Goal: Task Accomplishment & Management: Complete application form

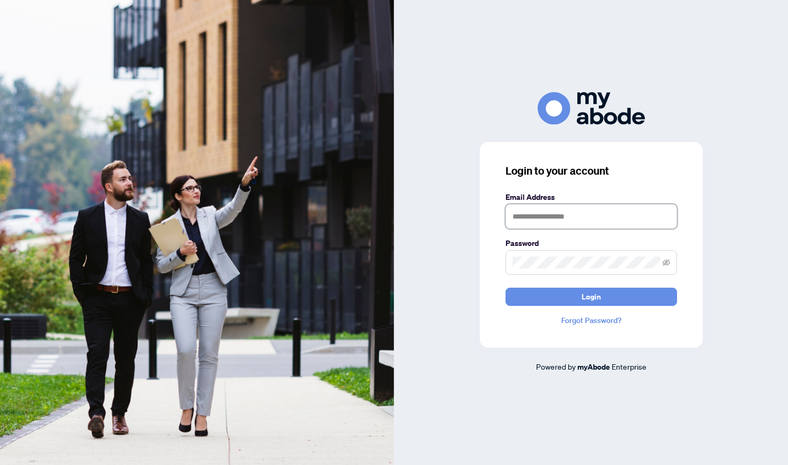
type input "**********"
click at [591, 296] on button "Login" at bounding box center [590, 297] width 171 height 18
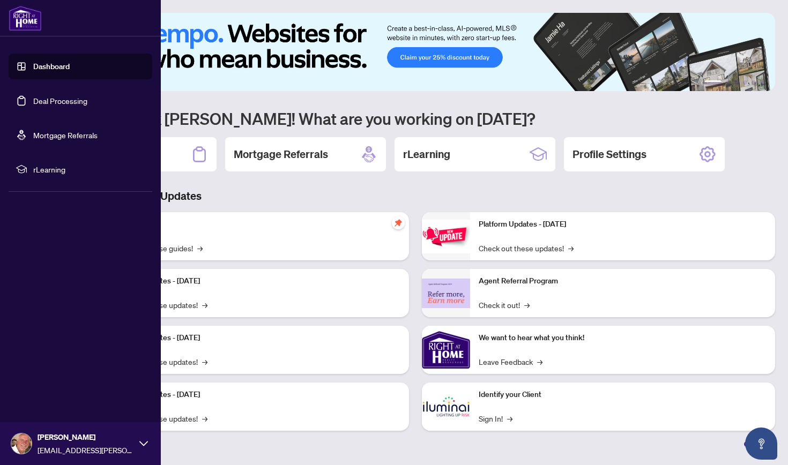
click at [44, 101] on link "Deal Processing" at bounding box center [60, 101] width 54 height 10
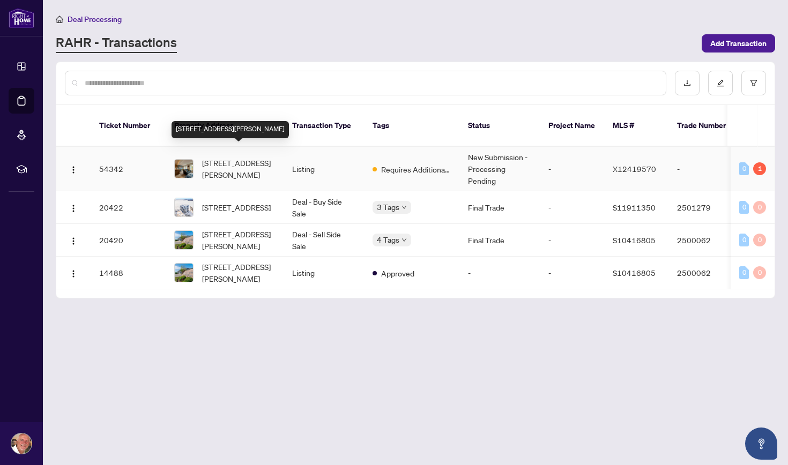
click at [238, 157] on span "68 Little Ryans Way, Bracebridge, Ontario P1L 0C3, Canada" at bounding box center [238, 169] width 73 height 24
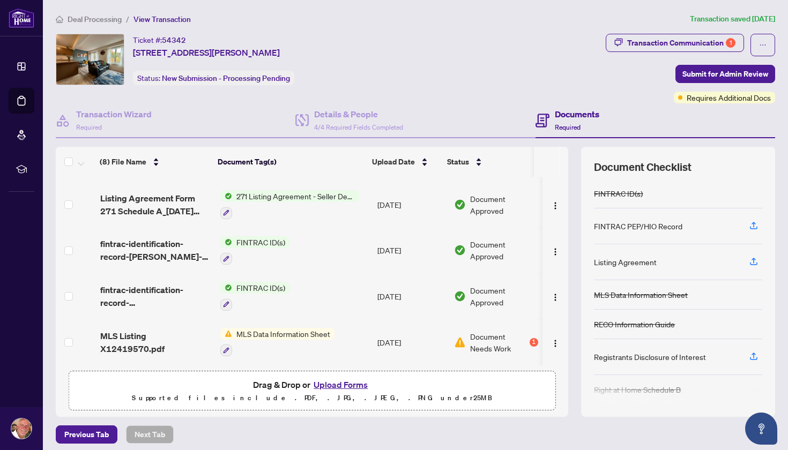
scroll to position [6, 0]
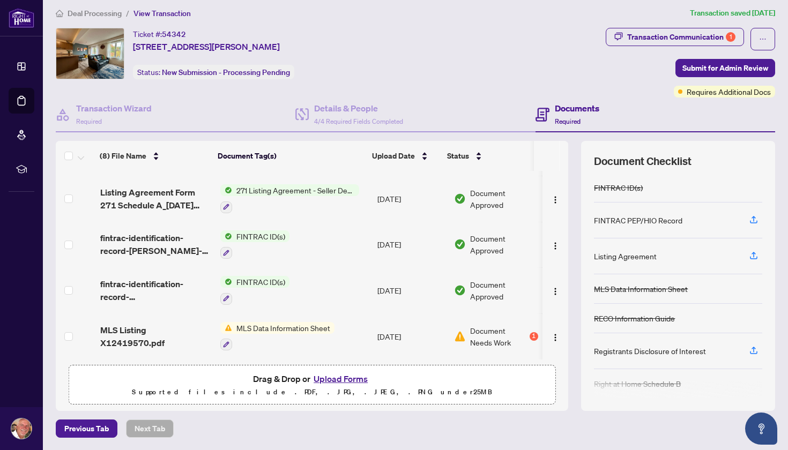
click at [343, 379] on button "Upload Forms" at bounding box center [340, 379] width 61 height 14
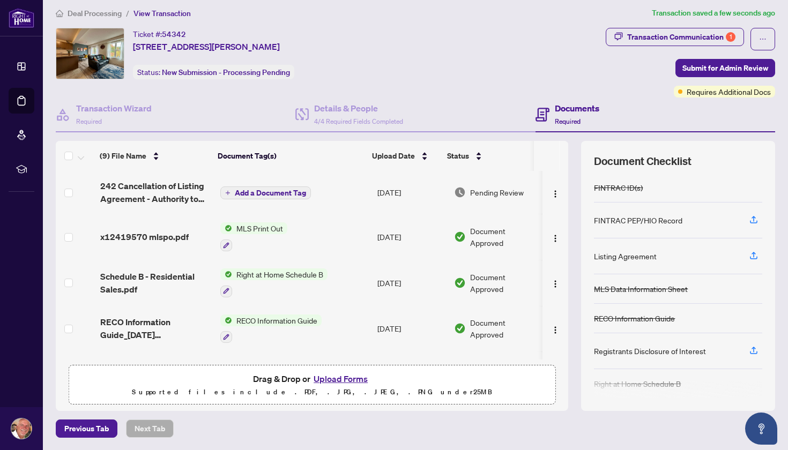
scroll to position [0, 0]
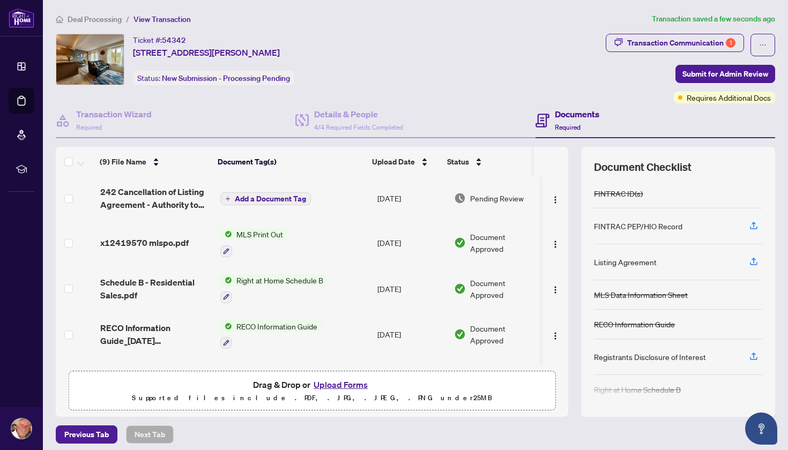
click at [275, 197] on span "Add a Document Tag" at bounding box center [270, 199] width 71 height 8
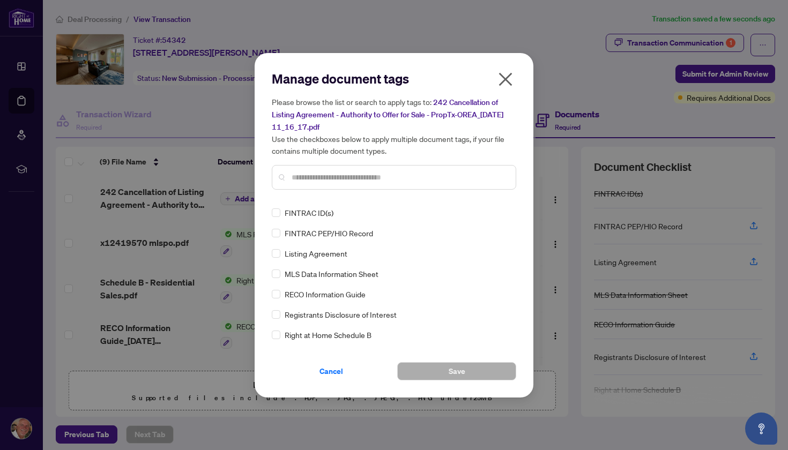
click at [304, 177] on input "text" at bounding box center [399, 177] width 215 height 12
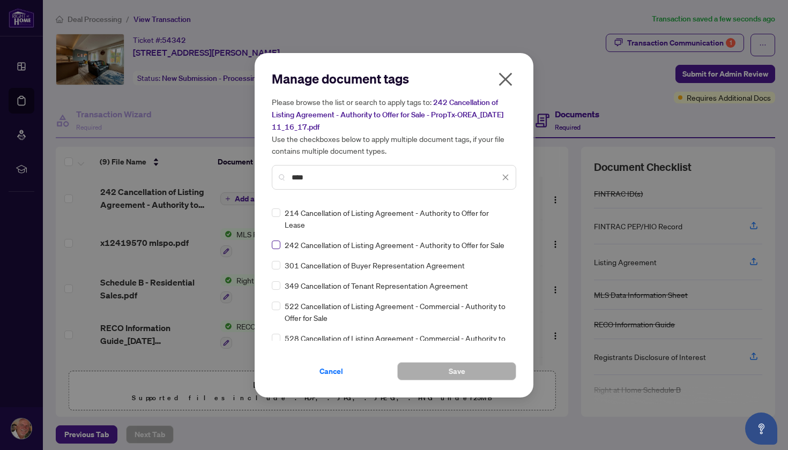
type input "****"
click at [277, 246] on span at bounding box center [276, 245] width 9 height 9
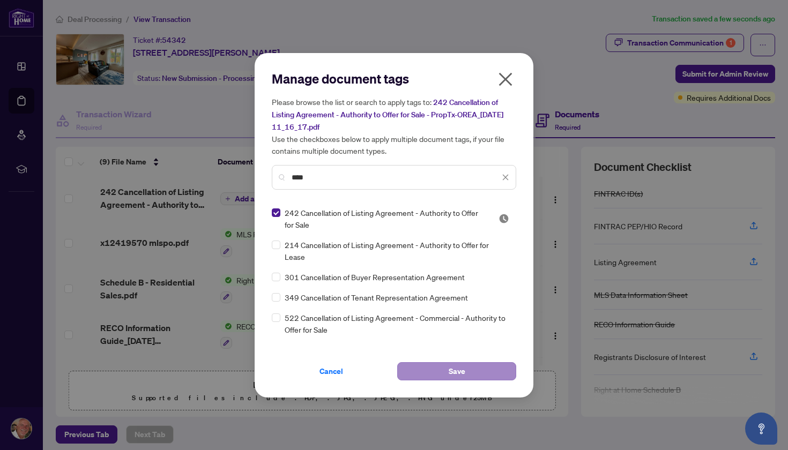
click at [458, 369] on span "Save" at bounding box center [457, 371] width 17 height 17
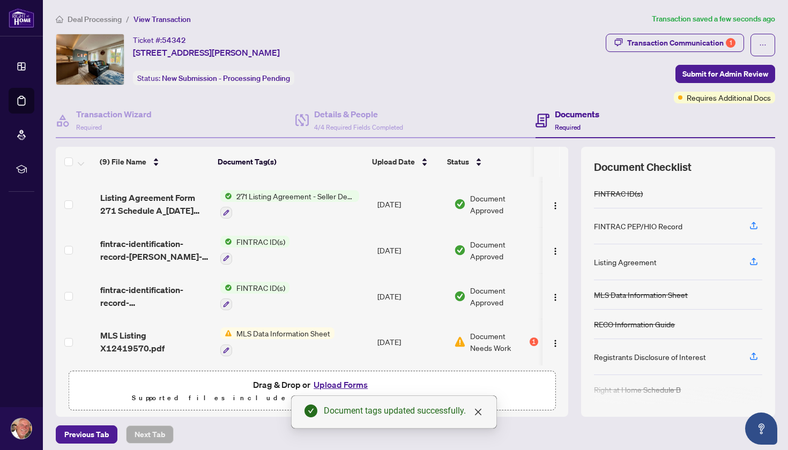
scroll to position [6, 0]
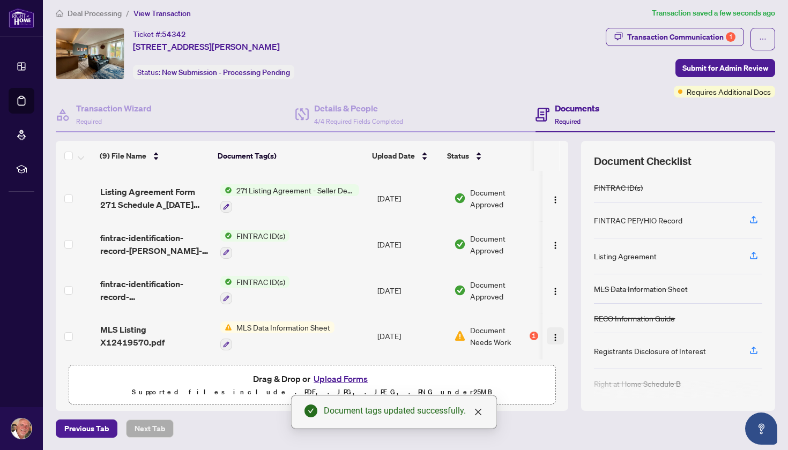
click at [551, 334] on img "button" at bounding box center [555, 337] width 9 height 9
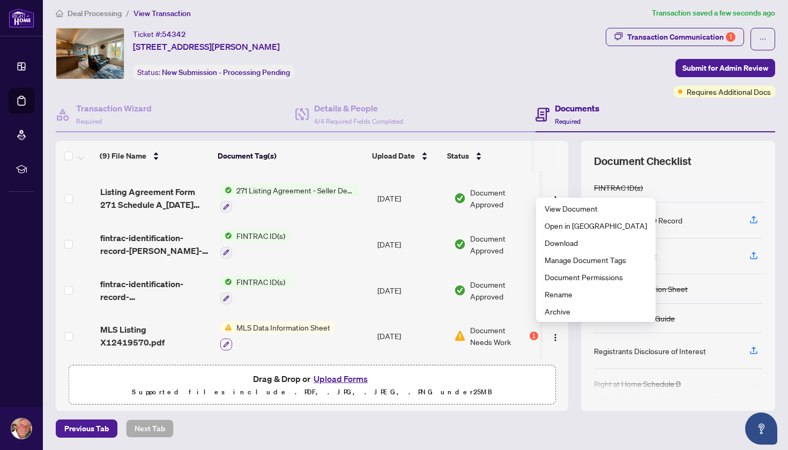
click at [224, 341] on icon "button" at bounding box center [226, 344] width 6 height 6
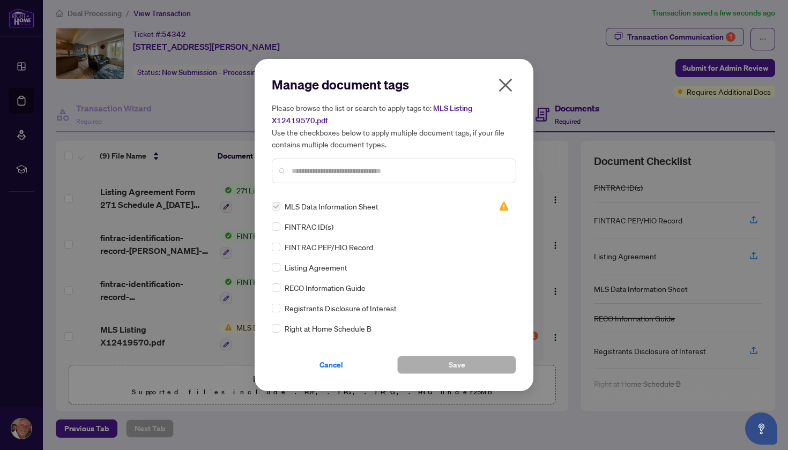
click at [502, 84] on icon "close" at bounding box center [505, 85] width 17 height 17
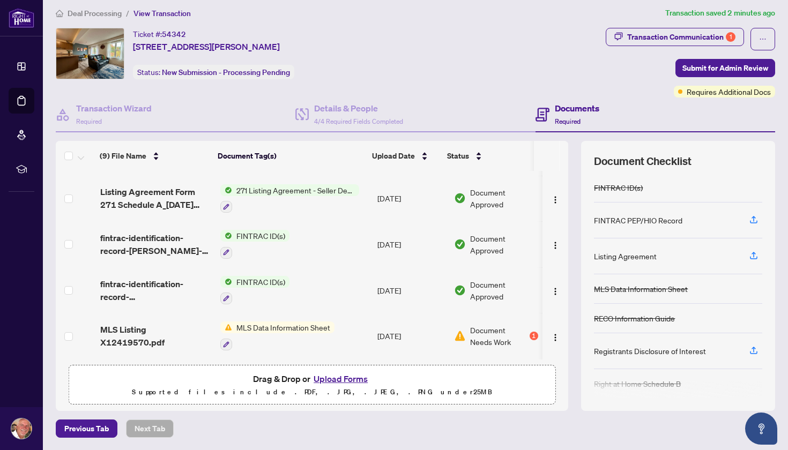
click at [247, 325] on span "MLS Data Information Sheet" at bounding box center [283, 328] width 102 height 12
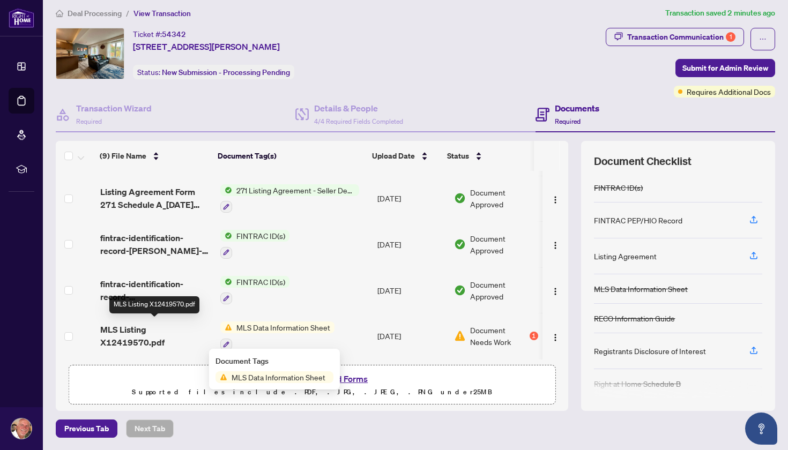
click at [130, 328] on span "MLS Listing X12419570.pdf" at bounding box center [155, 336] width 111 height 26
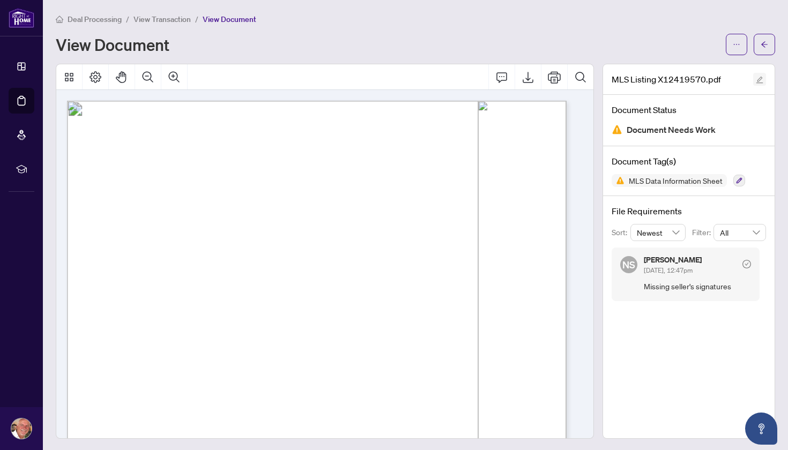
click at [756, 79] on icon "edit" at bounding box center [759, 80] width 7 height 7
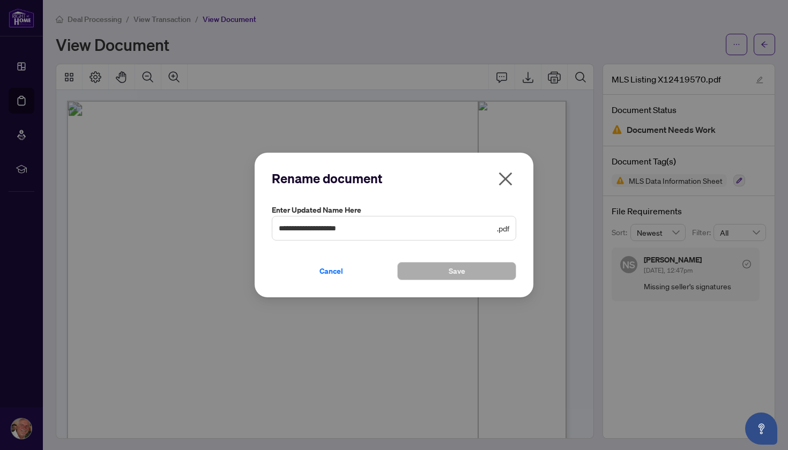
click at [505, 179] on icon "close" at bounding box center [505, 179] width 13 height 13
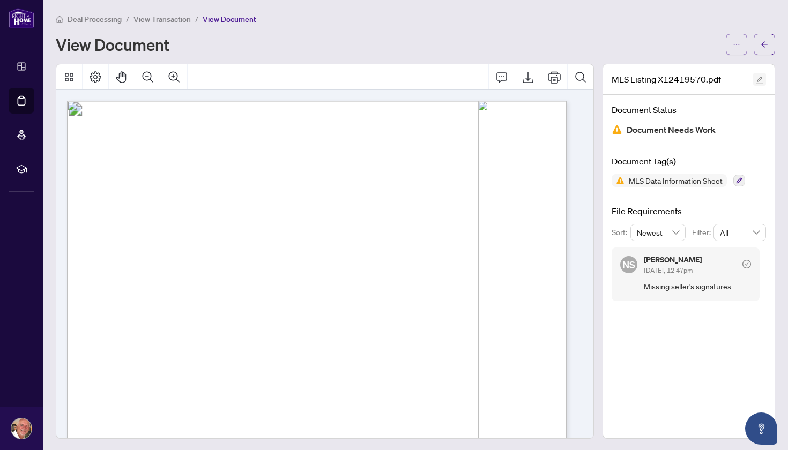
click at [756, 80] on icon "edit" at bounding box center [760, 80] width 8 height 8
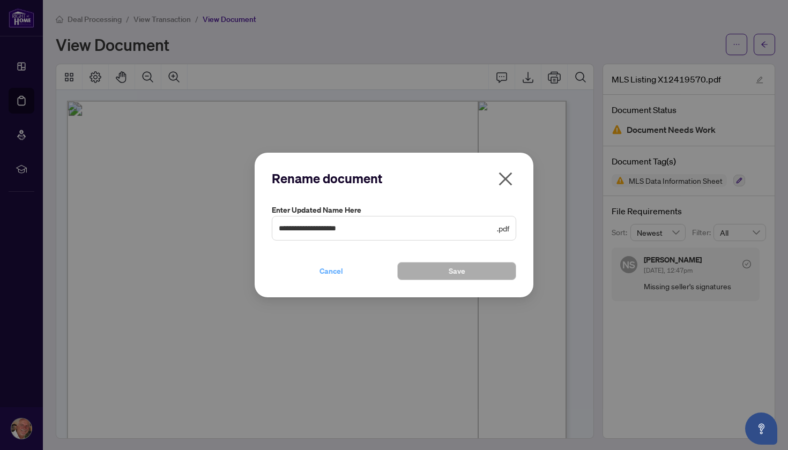
click at [336, 271] on span "Cancel" at bounding box center [331, 271] width 24 height 17
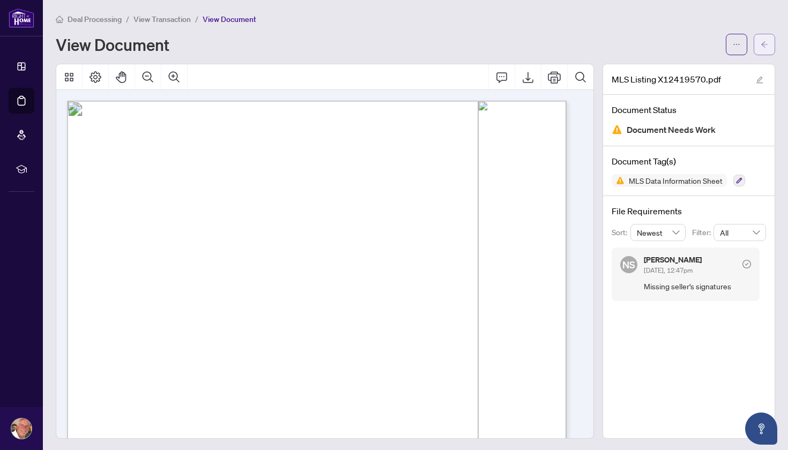
click at [760, 44] on icon "arrow-left" at bounding box center [764, 45] width 8 height 8
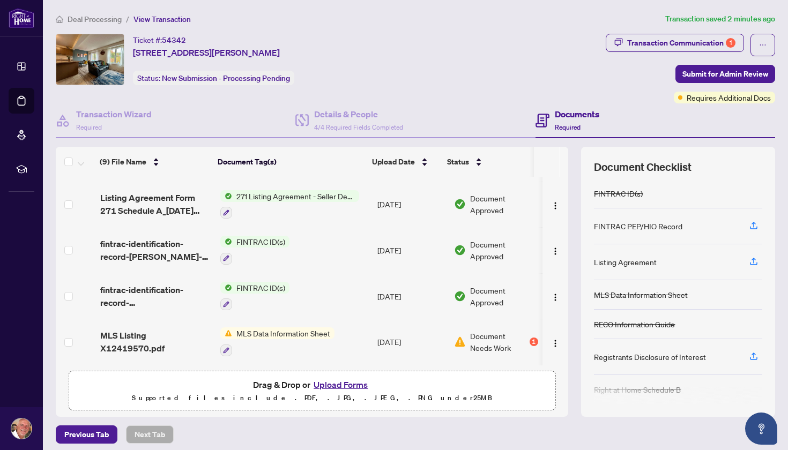
scroll to position [6, 0]
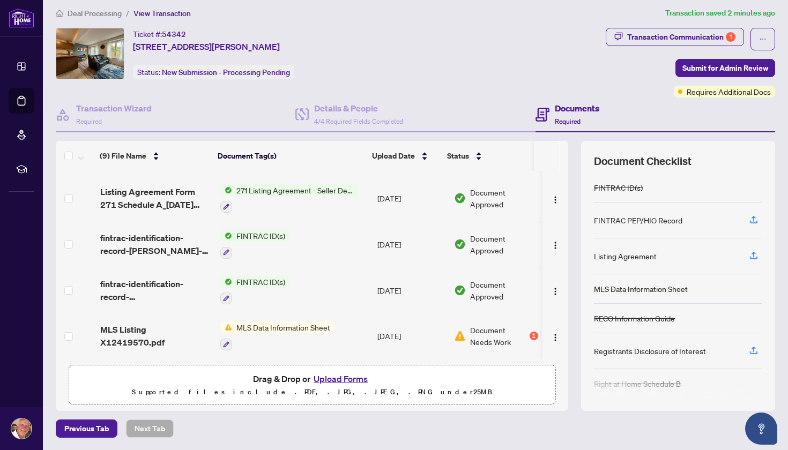
click at [340, 379] on button "Upload Forms" at bounding box center [340, 379] width 61 height 14
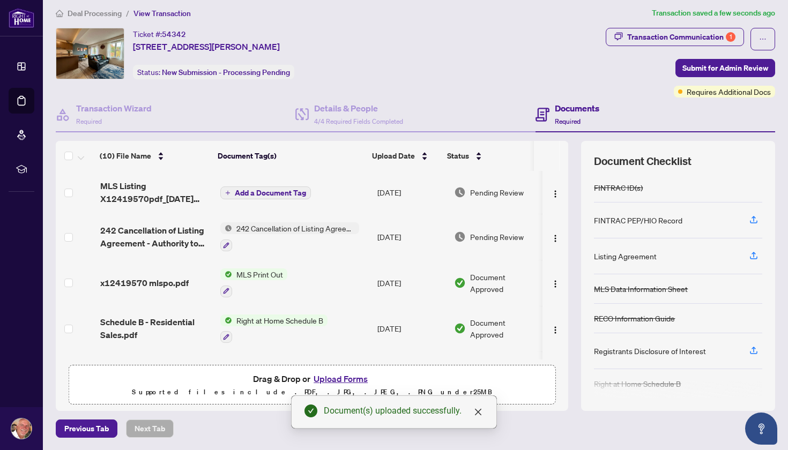
scroll to position [0, 0]
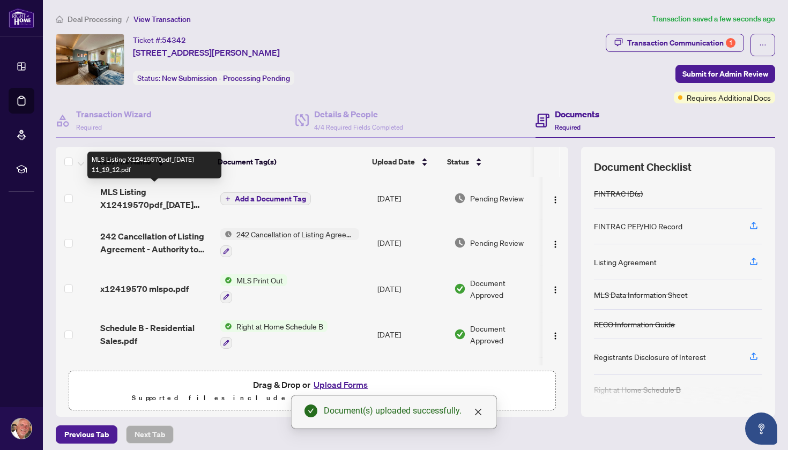
click at [142, 199] on span "MLS Listing X12419570pdf_2025-10-07 11_19_12.pdf" at bounding box center [155, 198] width 111 height 26
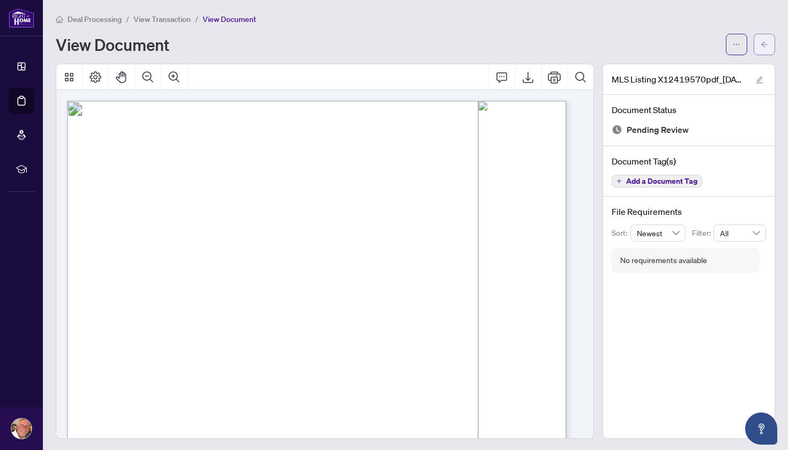
click at [760, 41] on icon "arrow-left" at bounding box center [764, 45] width 8 height 8
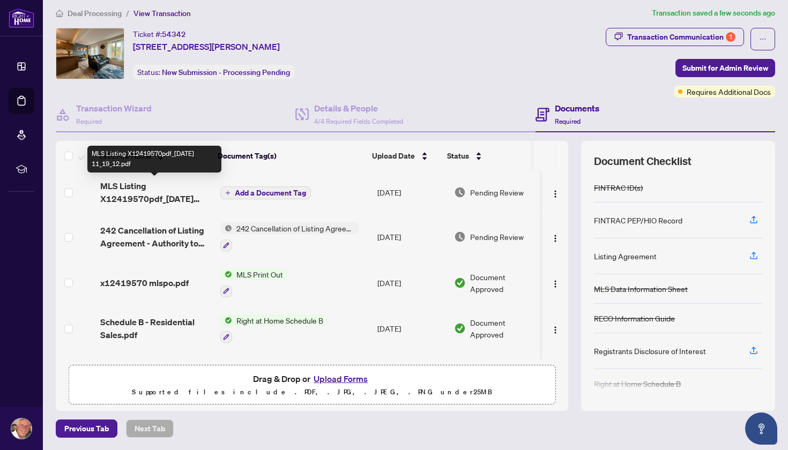
click at [130, 189] on span "MLS Listing X12419570pdf_2025-10-07 11_19_12.pdf" at bounding box center [155, 193] width 111 height 26
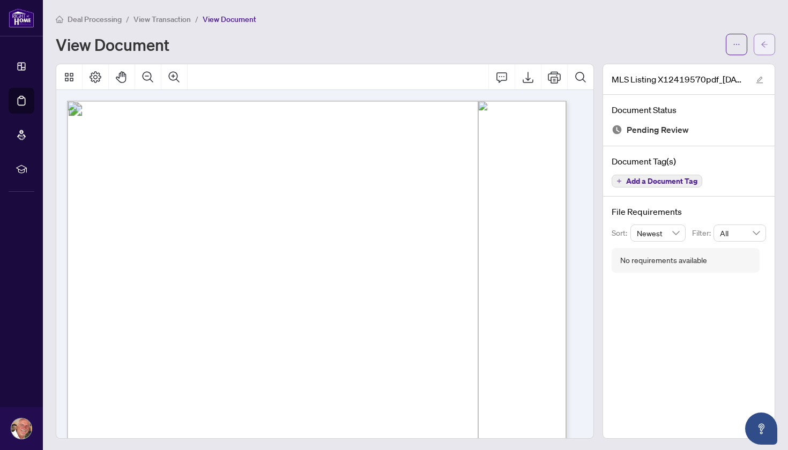
click at [760, 48] on icon "arrow-left" at bounding box center [764, 45] width 8 height 8
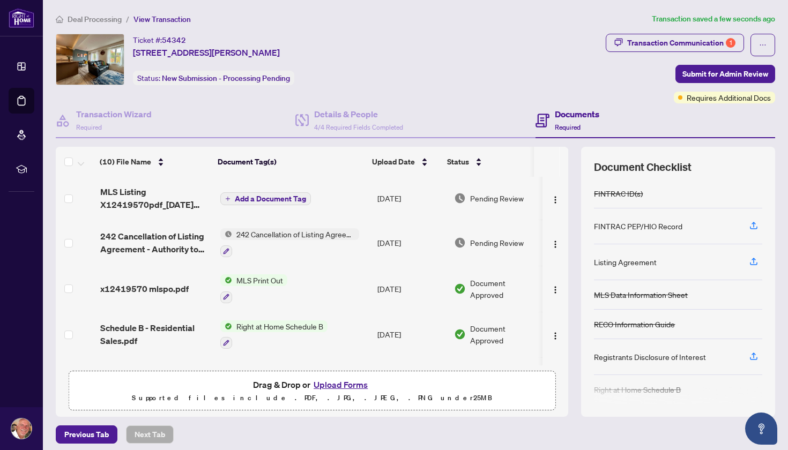
click at [272, 198] on span "Add a Document Tag" at bounding box center [270, 199] width 71 height 8
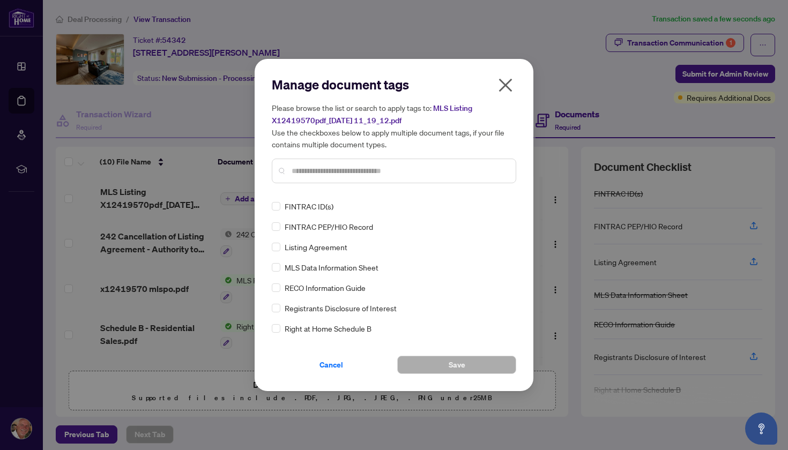
click at [322, 162] on div at bounding box center [394, 171] width 244 height 25
click at [317, 169] on input "text" at bounding box center [399, 171] width 215 height 12
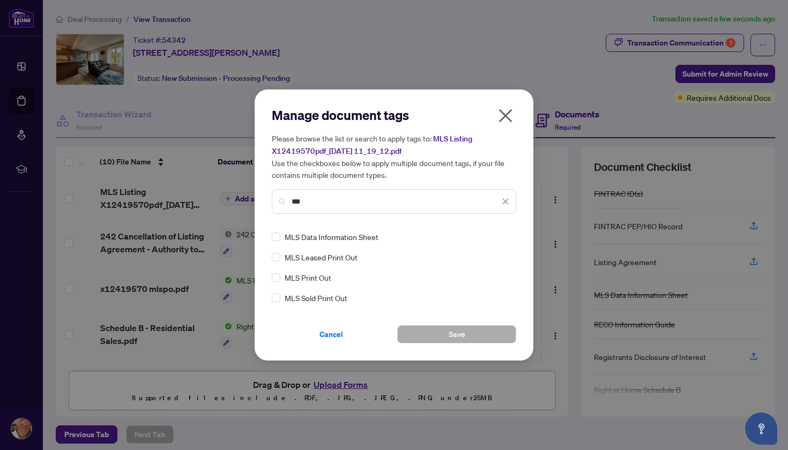
drag, startPoint x: 317, startPoint y: 169, endPoint x: 321, endPoint y: 238, distance: 69.3
click at [321, 238] on span "MLS Data Information Sheet" at bounding box center [332, 237] width 94 height 12
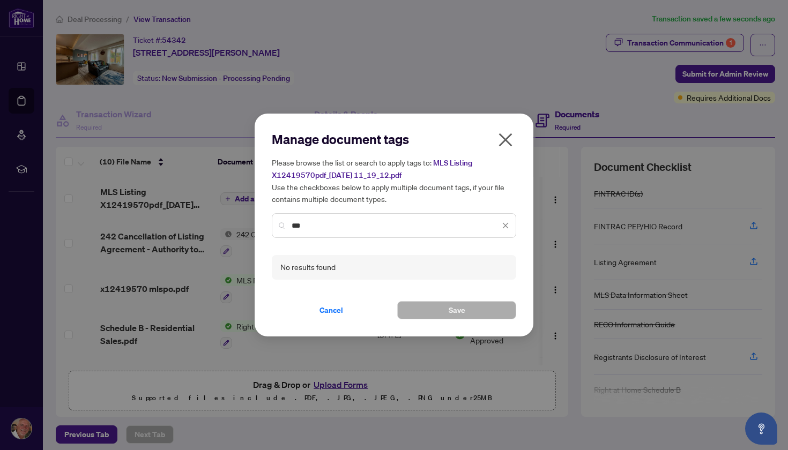
drag, startPoint x: 302, startPoint y: 223, endPoint x: 288, endPoint y: 229, distance: 15.3
click at [288, 229] on div "***" at bounding box center [394, 225] width 244 height 25
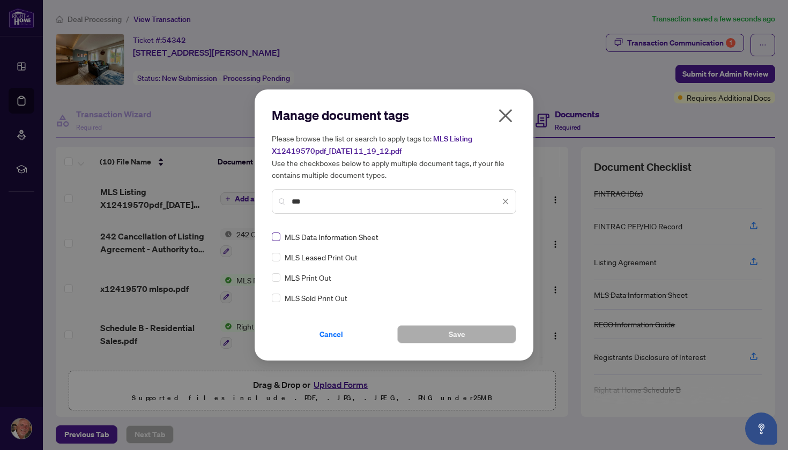
type input "***"
click at [460, 334] on span "Save" at bounding box center [457, 334] width 17 height 17
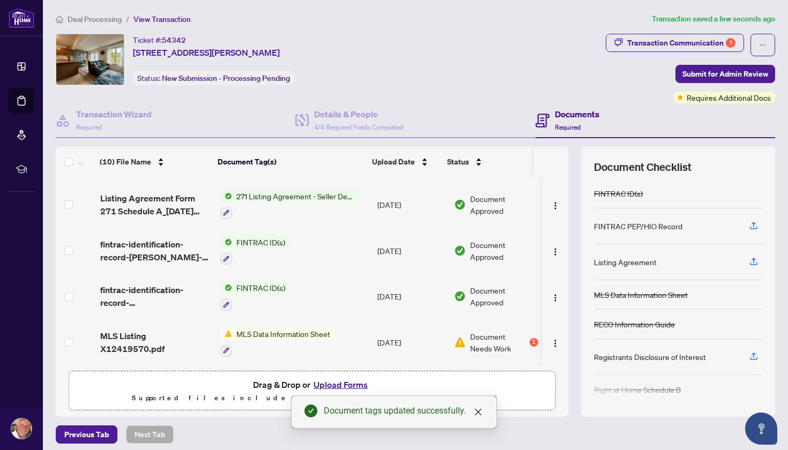
scroll to position [6, 0]
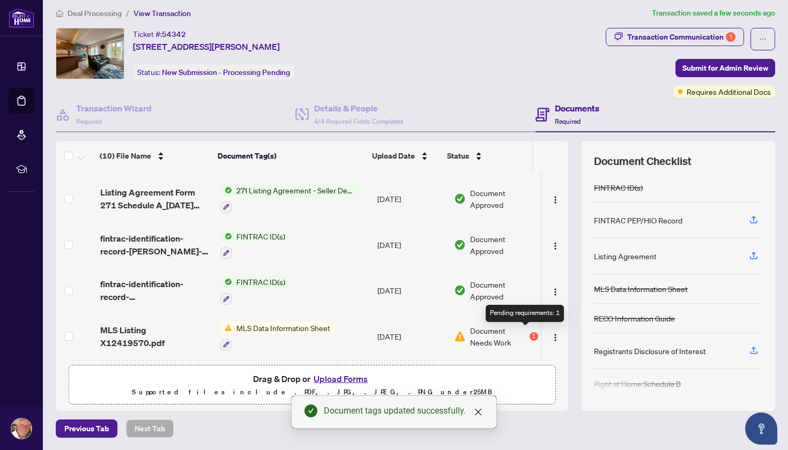
click at [529, 333] on div "1" at bounding box center [533, 336] width 9 height 9
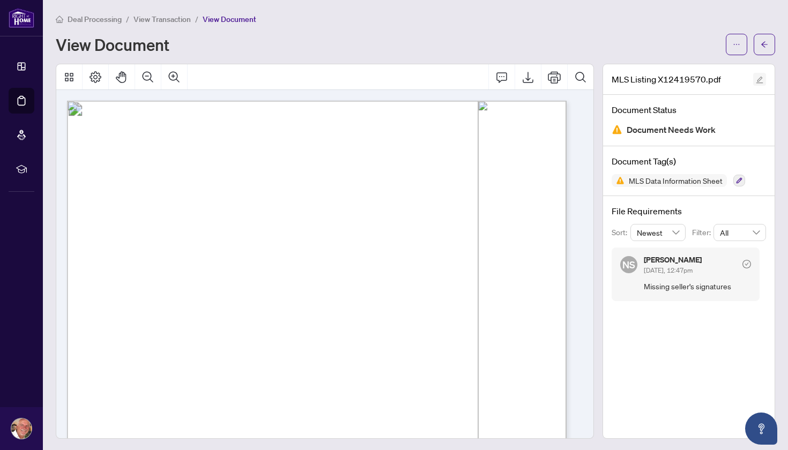
click at [756, 79] on icon "edit" at bounding box center [760, 80] width 8 height 8
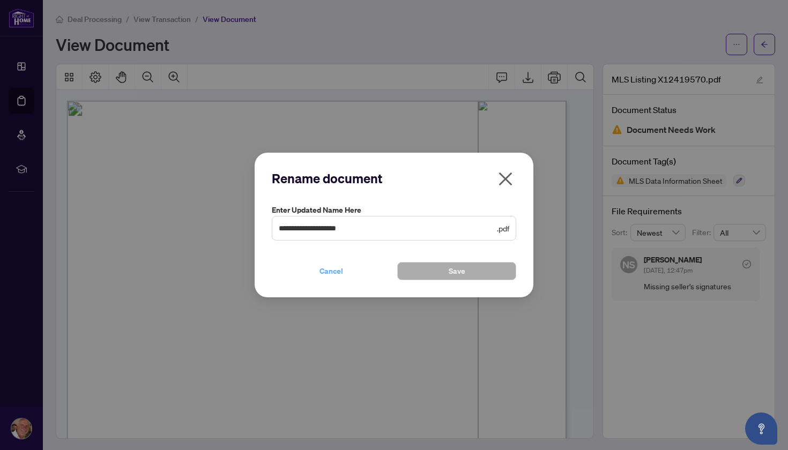
click at [336, 267] on span "Cancel" at bounding box center [331, 271] width 24 height 17
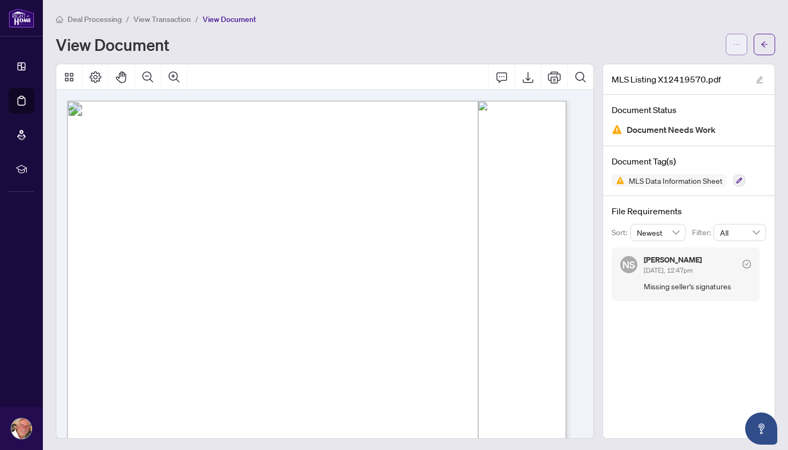
click at [734, 44] on icon "ellipsis" at bounding box center [737, 44] width 6 height 1
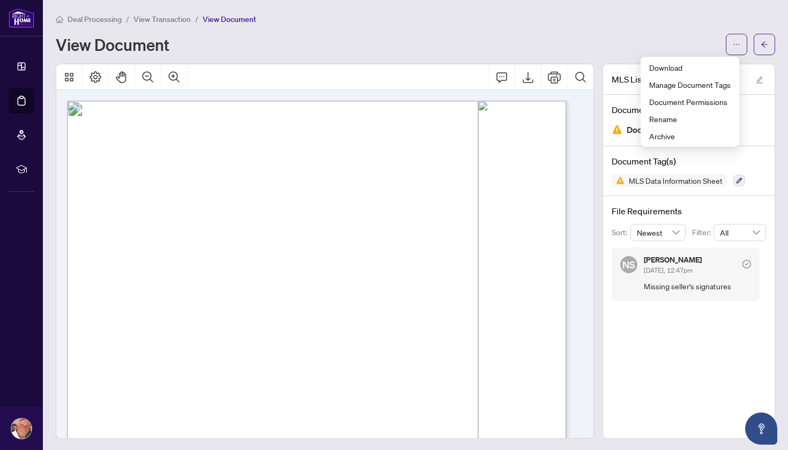
click at [682, 43] on div "View Document" at bounding box center [387, 44] width 663 height 17
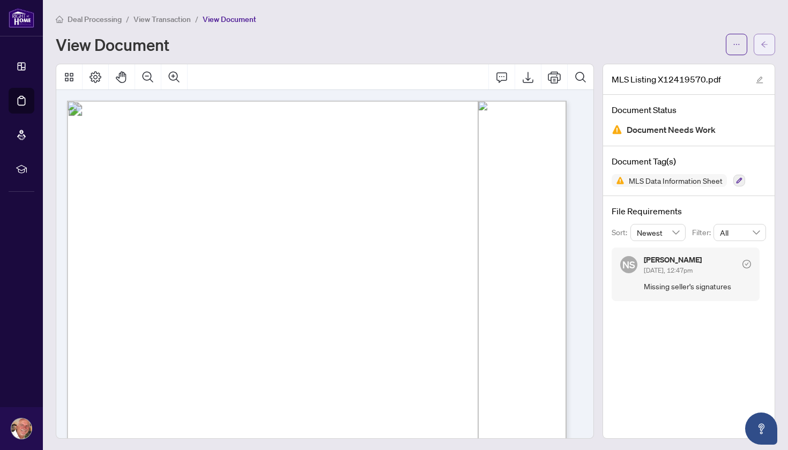
click at [760, 46] on icon "arrow-left" at bounding box center [764, 45] width 8 height 8
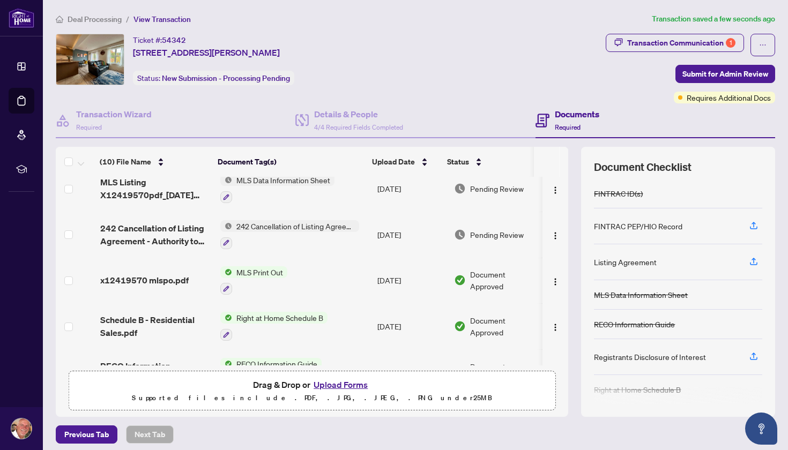
scroll to position [60, 0]
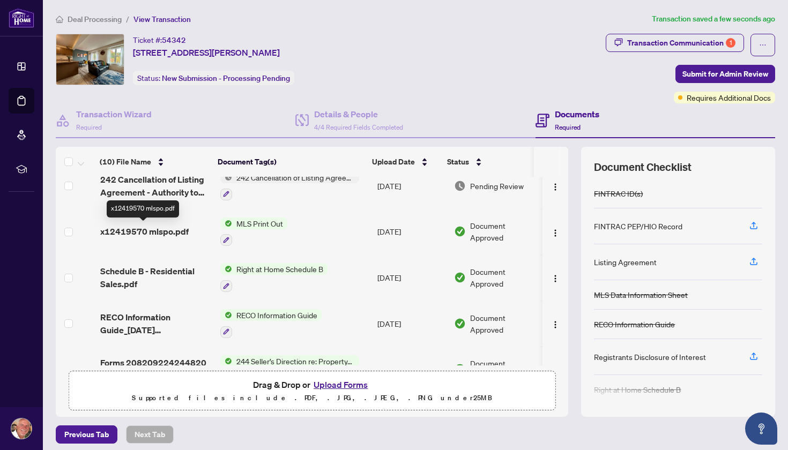
click at [151, 231] on span "x12419570 mlspo.pdf" at bounding box center [144, 231] width 88 height 13
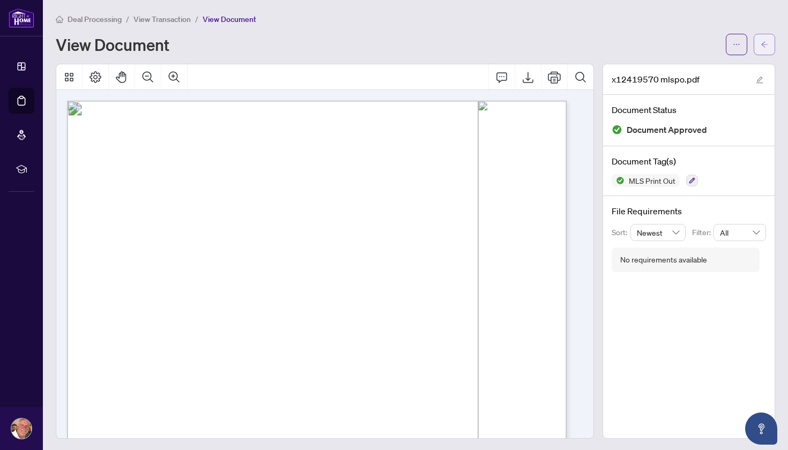
click at [760, 39] on span "button" at bounding box center [764, 44] width 8 height 17
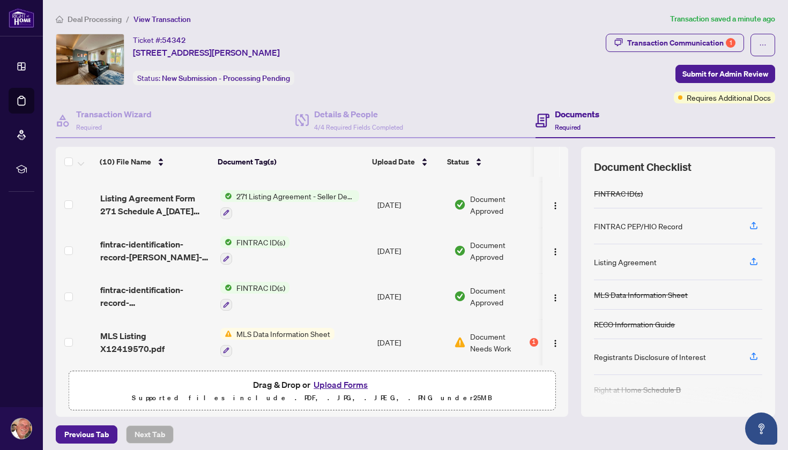
scroll to position [6, 0]
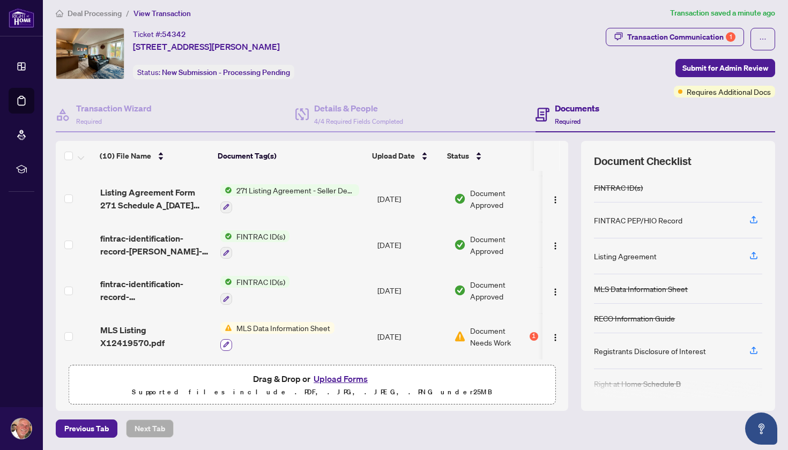
click at [223, 342] on icon "button" at bounding box center [226, 345] width 6 height 6
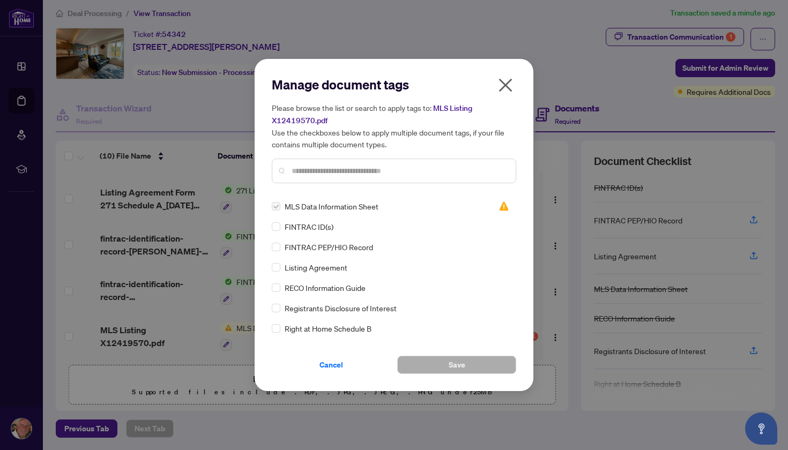
click at [506, 86] on icon "close" at bounding box center [505, 85] width 13 height 13
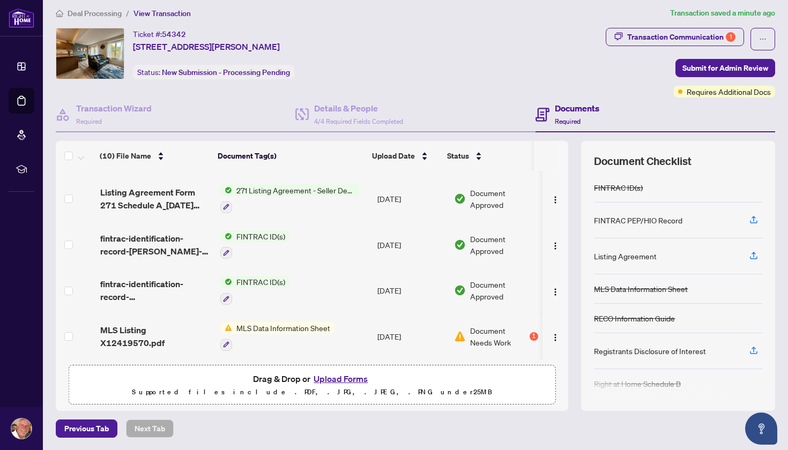
click at [399, 333] on td "Sep/22/2025" at bounding box center [411, 336] width 76 height 46
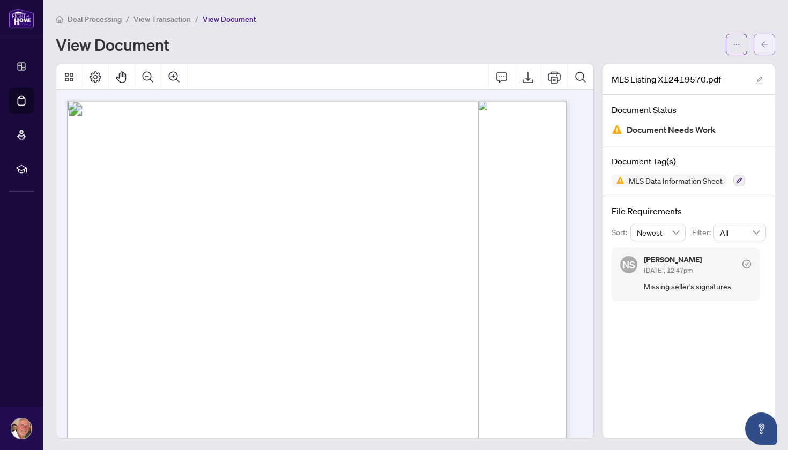
click at [761, 44] on icon "arrow-left" at bounding box center [764, 44] width 6 height 6
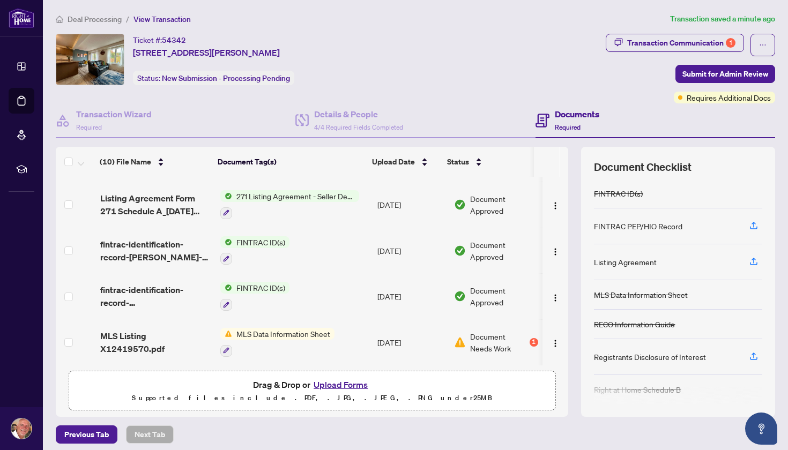
scroll to position [6, 0]
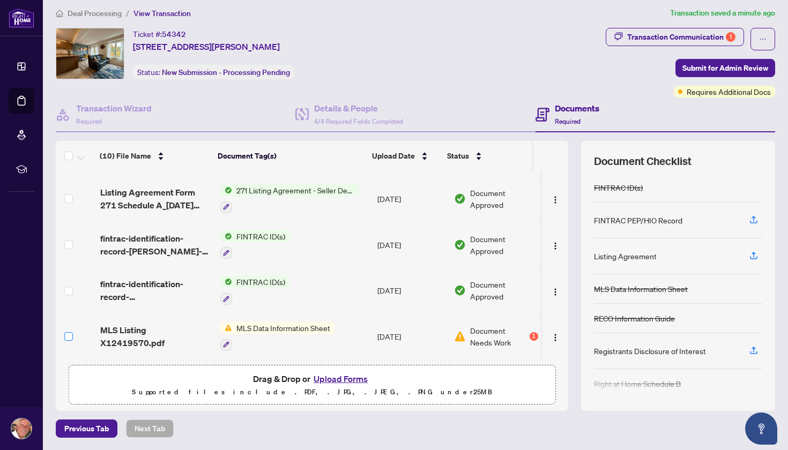
click at [70, 336] on span at bounding box center [68, 336] width 9 height 9
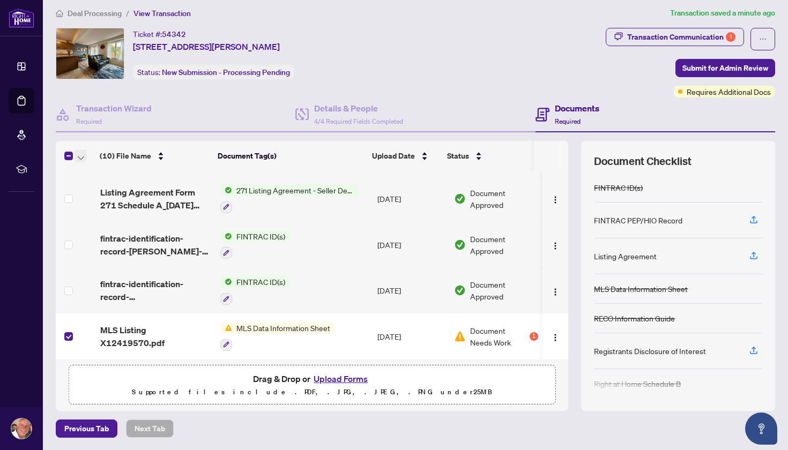
click at [83, 158] on icon "button" at bounding box center [81, 158] width 6 height 4
click at [86, 147] on th at bounding box center [76, 156] width 40 height 30
click at [79, 156] on icon "button" at bounding box center [81, 158] width 6 height 4
click at [104, 210] on span "Archive Selected" at bounding box center [131, 209] width 95 height 12
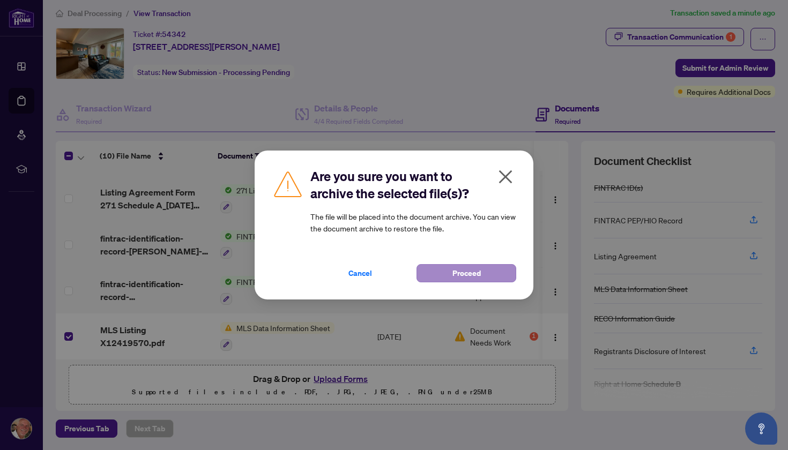
click at [467, 271] on span "Proceed" at bounding box center [466, 273] width 28 height 17
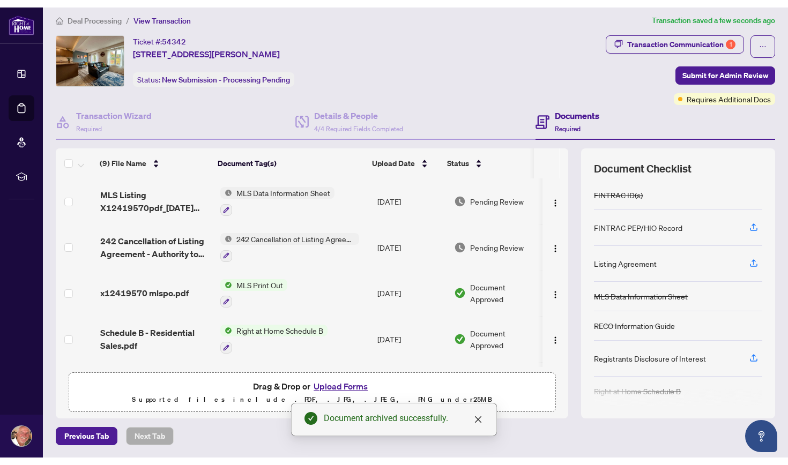
scroll to position [0, 0]
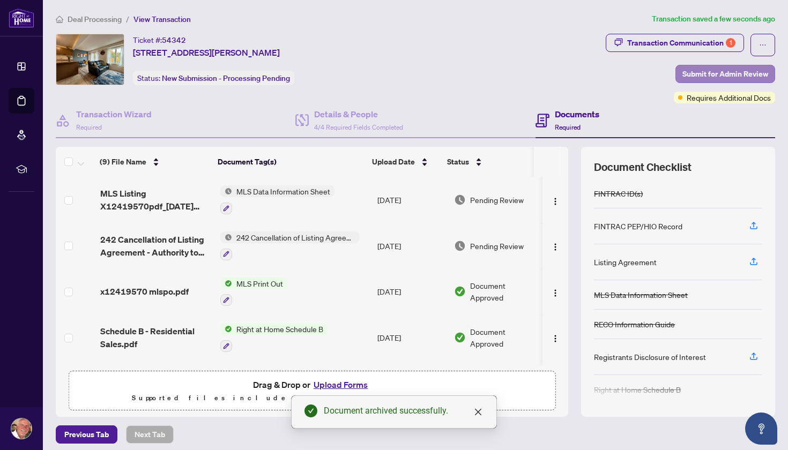
click at [702, 72] on span "Submit for Admin Review" at bounding box center [725, 73] width 86 height 17
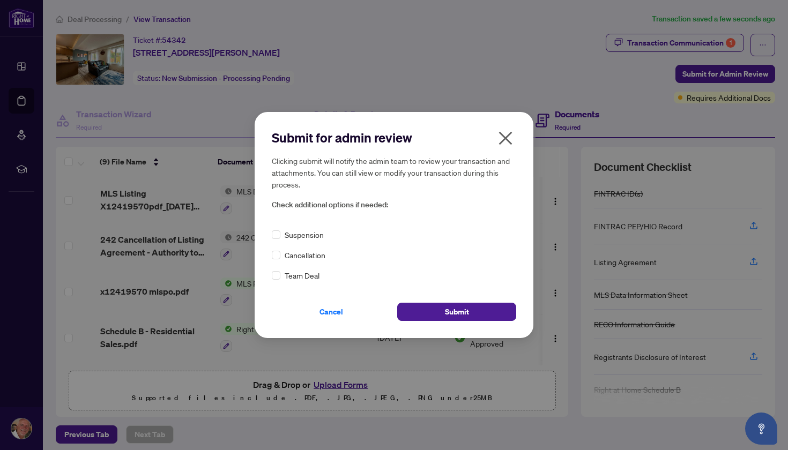
click at [507, 136] on icon "close" at bounding box center [505, 138] width 13 height 13
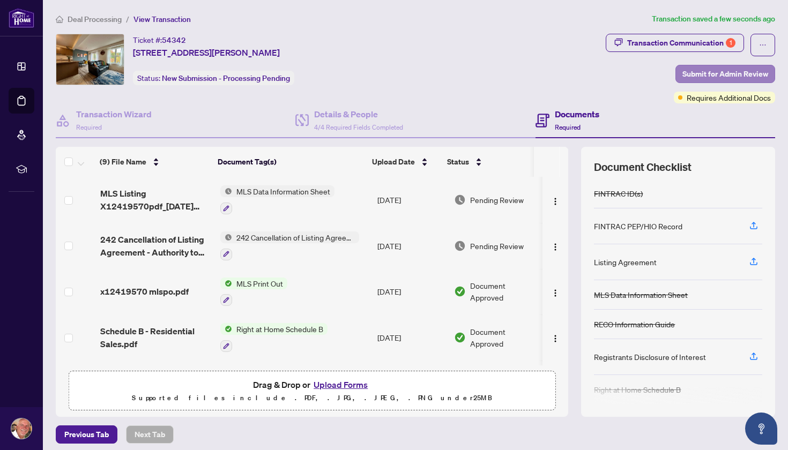
click at [715, 72] on span "Submit for Admin Review" at bounding box center [725, 73] width 86 height 17
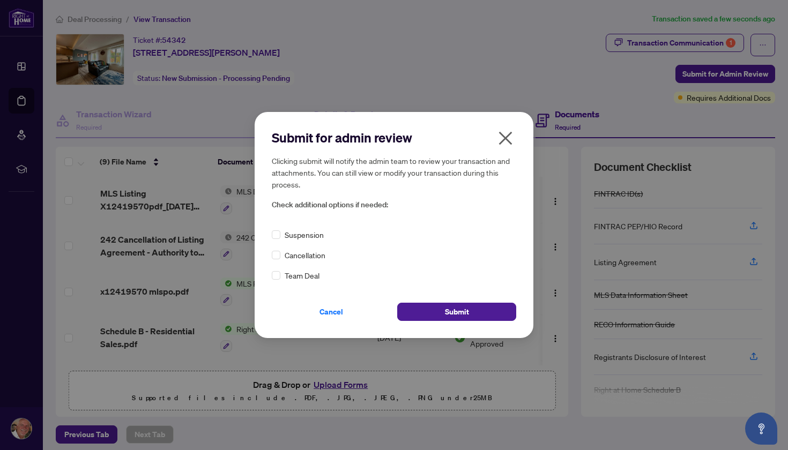
click at [509, 141] on icon "close" at bounding box center [505, 138] width 13 height 13
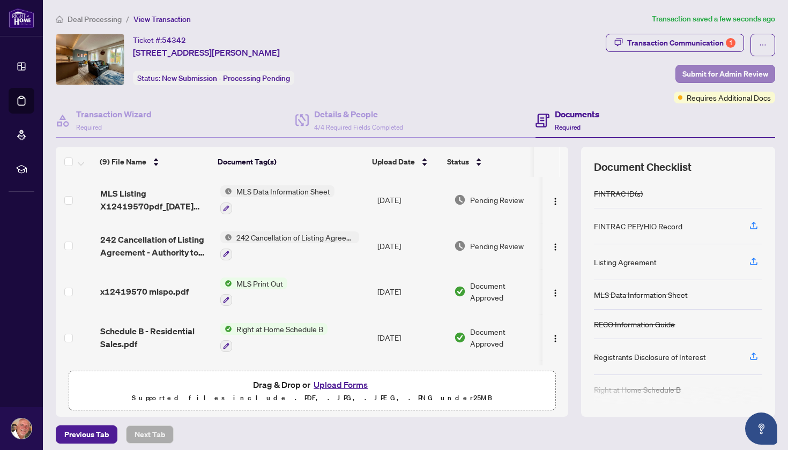
click at [711, 74] on span "Submit for Admin Review" at bounding box center [725, 73] width 86 height 17
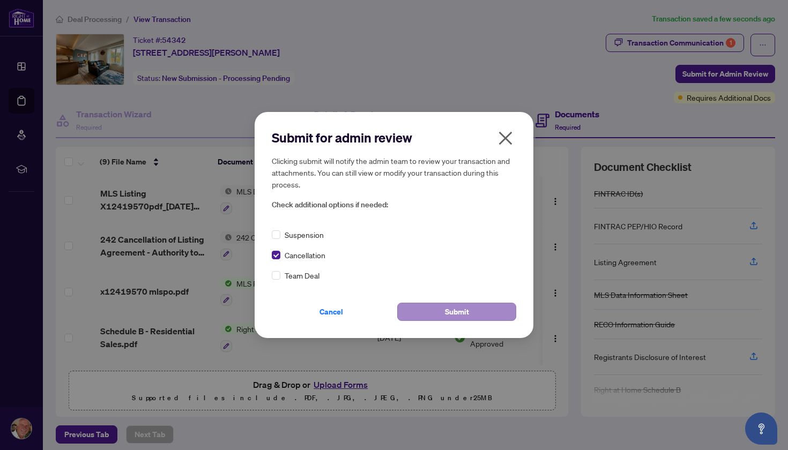
click at [456, 312] on span "Submit" at bounding box center [457, 311] width 24 height 17
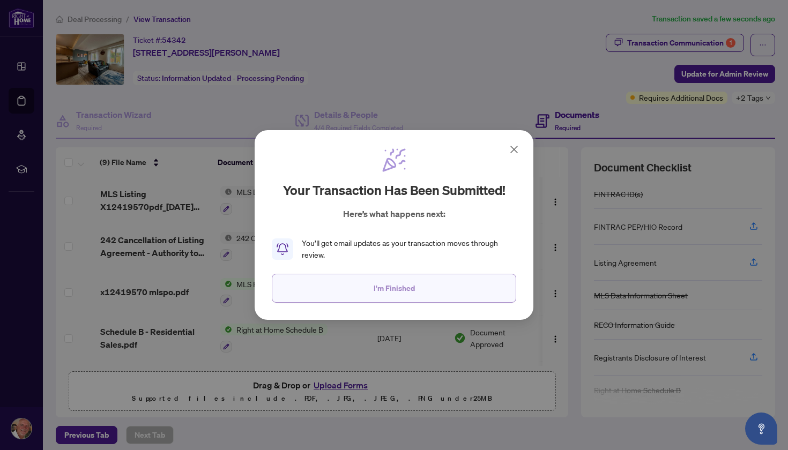
click at [396, 284] on span "I'm Finished" at bounding box center [393, 288] width 41 height 17
